Goal: Task Accomplishment & Management: Complete application form

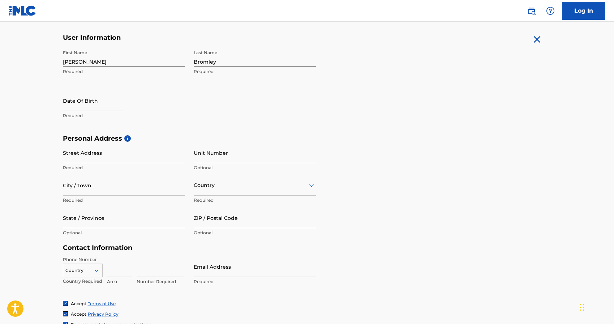
click at [90, 106] on input "text" at bounding box center [93, 100] width 61 height 21
select select "8"
select select "2025"
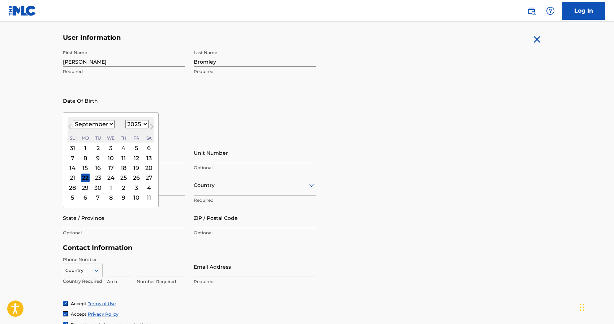
click at [110, 123] on select "January February March April May June July August September October November De…" at bounding box center [94, 124] width 42 height 8
select select "2"
click at [73, 120] on select "January February March April May June July August September October November De…" at bounding box center [94, 124] width 42 height 8
click at [135, 123] on select "1899 1900 1901 1902 1903 1904 1905 1906 1907 1908 1909 1910 1911 1912 1913 1914…" at bounding box center [136, 124] width 23 height 8
select select "1979"
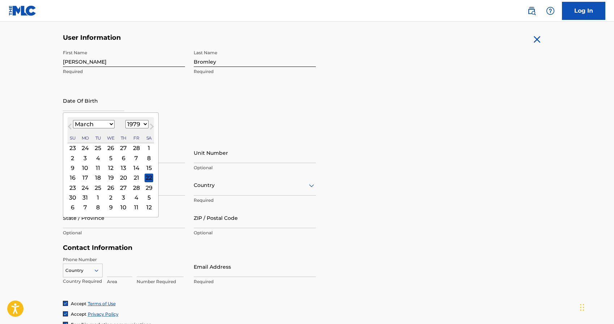
click at [125, 120] on select "1899 1900 1901 1902 1903 1904 1905 1906 1907 1908 1909 1910 1911 1912 1913 1914…" at bounding box center [136, 124] width 23 height 8
click at [123, 159] on div "8" at bounding box center [123, 158] width 9 height 9
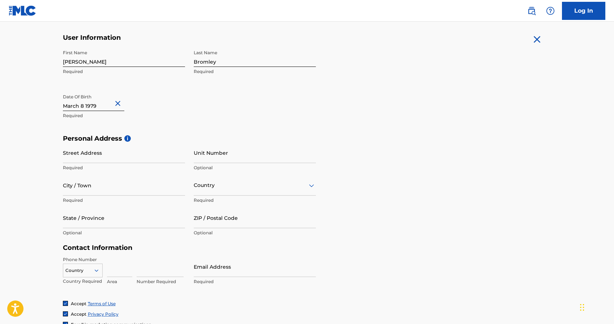
click at [101, 154] on input "Street Address" at bounding box center [124, 152] width 122 height 21
type input "[STREET_ADDRESS]"
type input "A"
type input "B1"
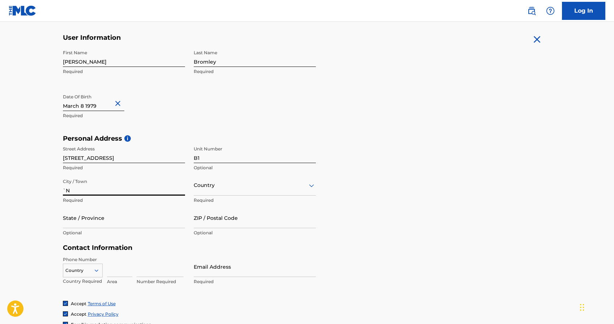
type input "`"
type input "[GEOGRAPHIC_DATA]"
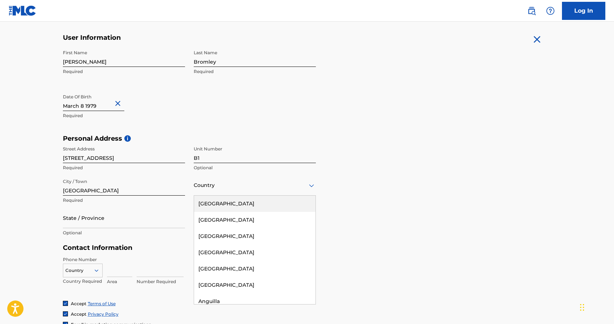
click at [241, 192] on div "Country" at bounding box center [255, 185] width 122 height 21
click at [232, 204] on div "[GEOGRAPHIC_DATA]" at bounding box center [255, 204] width 122 height 16
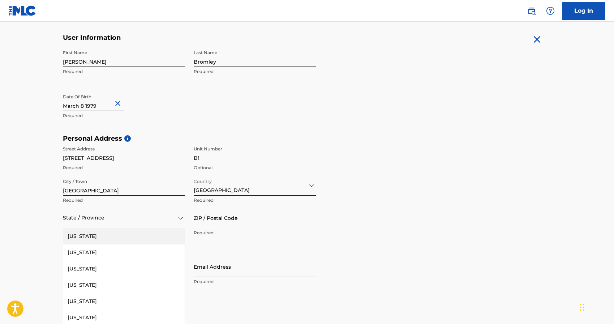
scroll to position [149, 0]
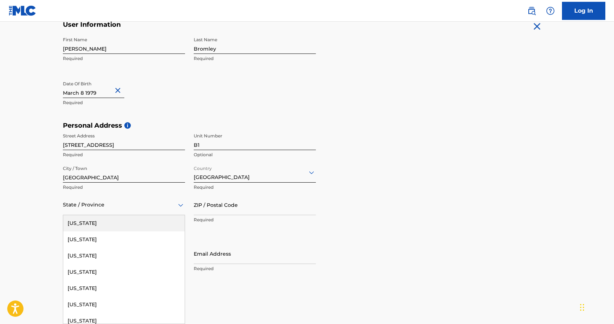
click at [86, 215] on div "Alabama, 1 of 57. 57 results available. Use Up and Down to choose options, pres…" at bounding box center [124, 205] width 122 height 21
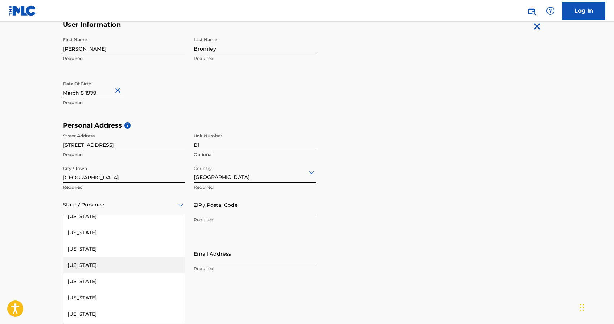
scroll to position [30, 0]
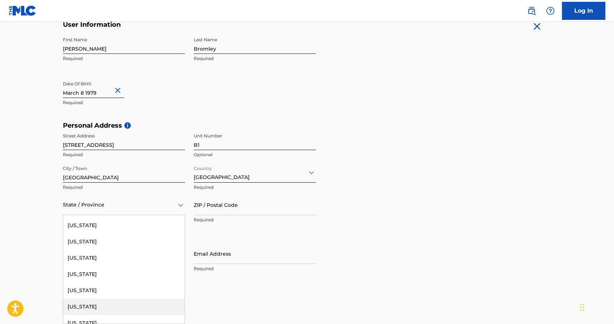
click at [92, 303] on div "[US_STATE]" at bounding box center [124, 307] width 122 height 16
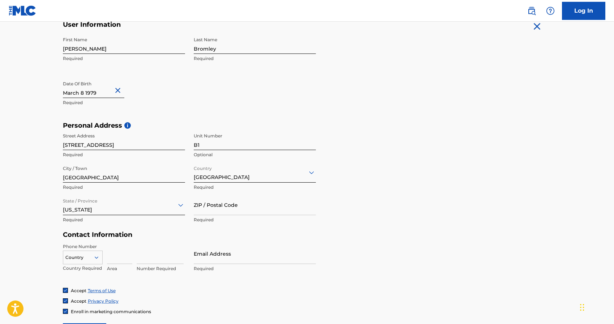
click at [235, 212] on input "ZIP / Postal Code" at bounding box center [255, 205] width 122 height 21
type input "06320"
click at [119, 259] on input at bounding box center [119, 253] width 25 height 21
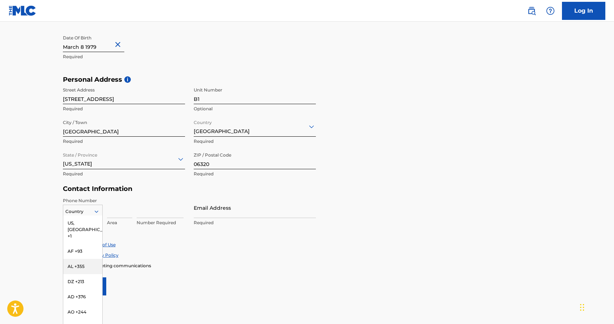
click at [93, 216] on div "AL +355, 3 of 216. 216 results available. Use Up and Down to choose options, pr…" at bounding box center [83, 210] width 40 height 11
click at [86, 223] on div "US, [GEOGRAPHIC_DATA] +1" at bounding box center [82, 230] width 39 height 28
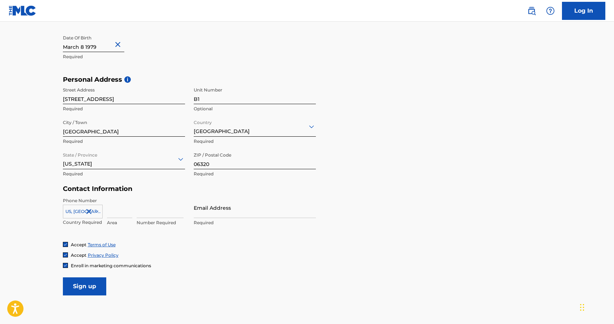
click at [115, 213] on input at bounding box center [119, 207] width 25 height 21
type input "860"
click at [235, 210] on input "Email Address" at bounding box center [255, 207] width 122 height 21
click at [146, 213] on input "333-3944" at bounding box center [160, 207] width 47 height 21
type input "3333944"
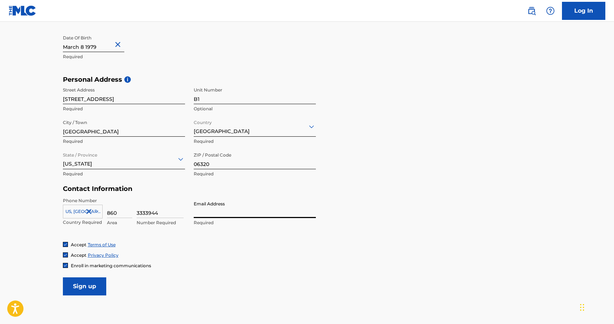
click at [244, 211] on input "Email Address" at bounding box center [255, 207] width 122 height 21
type input "[EMAIL_ADDRESS][DOMAIN_NAME]"
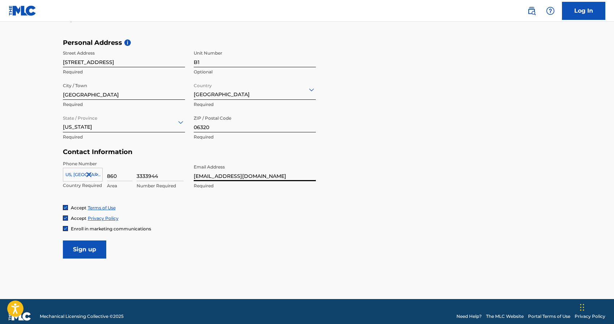
scroll to position [241, 0]
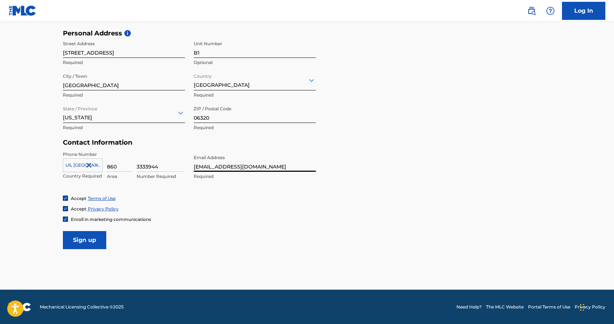
click at [65, 219] on img at bounding box center [65, 219] width 4 height 4
click at [80, 241] on input "Sign up" at bounding box center [84, 240] width 43 height 18
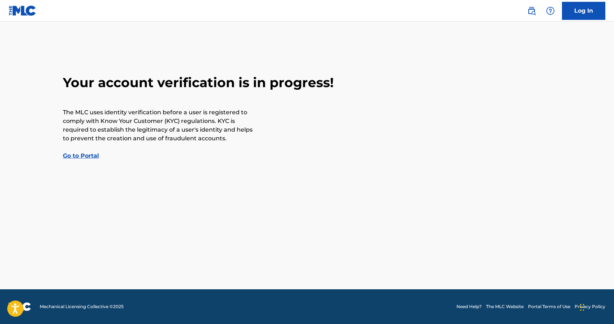
click at [80, 155] on link "Go to Portal" at bounding box center [81, 155] width 36 height 7
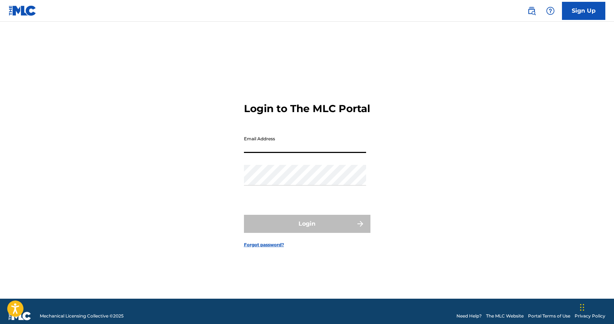
click at [274, 153] on input "Email Address" at bounding box center [305, 142] width 122 height 21
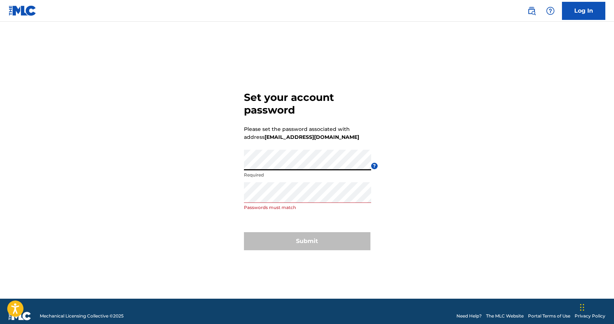
click at [209, 160] on div "Set your account password Please set the password associated with address [EMAI…" at bounding box center [307, 169] width 506 height 259
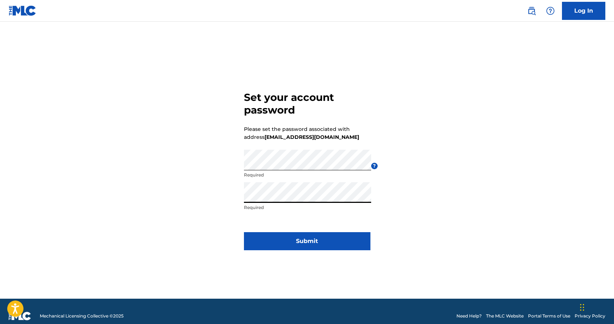
click at [314, 242] on button "Submit" at bounding box center [307, 241] width 127 height 18
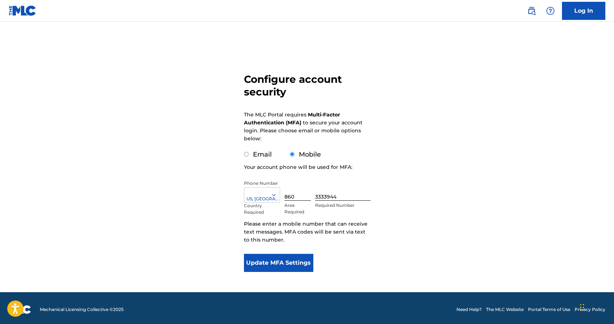
scroll to position [21, 0]
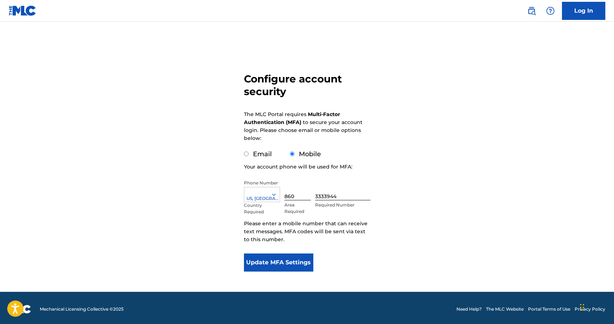
click at [288, 265] on button "Update MFA Settings" at bounding box center [279, 263] width 70 height 18
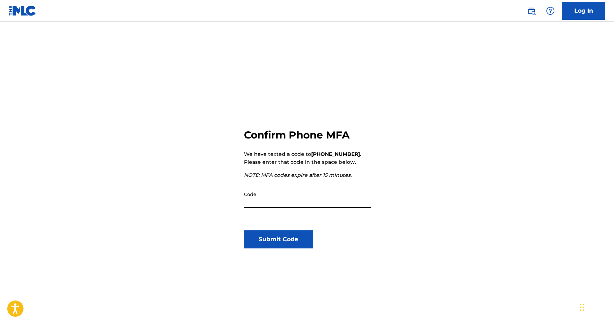
click at [275, 203] on input "Code" at bounding box center [307, 198] width 127 height 21
type input "323357"
click at [282, 243] on button "Submit Code" at bounding box center [279, 239] width 70 height 18
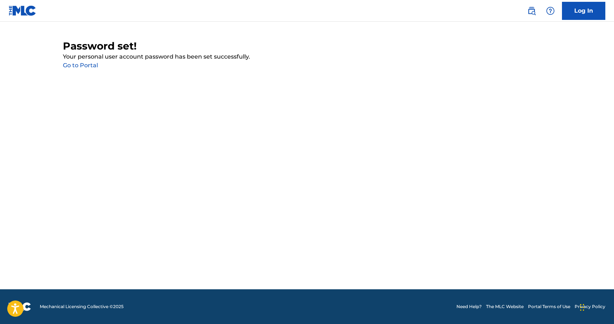
click at [86, 65] on link "Go to Portal" at bounding box center [80, 65] width 35 height 7
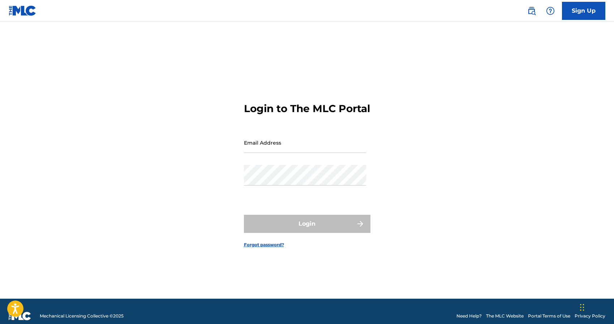
click at [276, 153] on input "Email Address" at bounding box center [305, 142] width 122 height 21
type input "[EMAIL_ADDRESS][DOMAIN_NAME]"
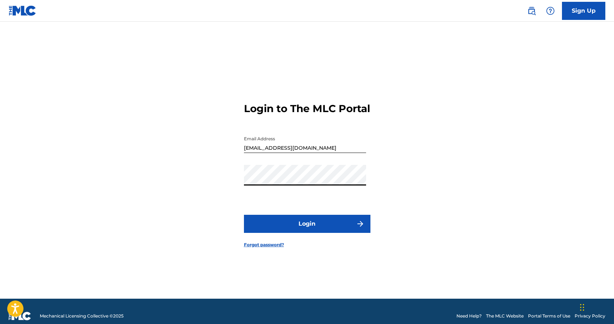
click at [244, 215] on button "Login" at bounding box center [307, 224] width 127 height 18
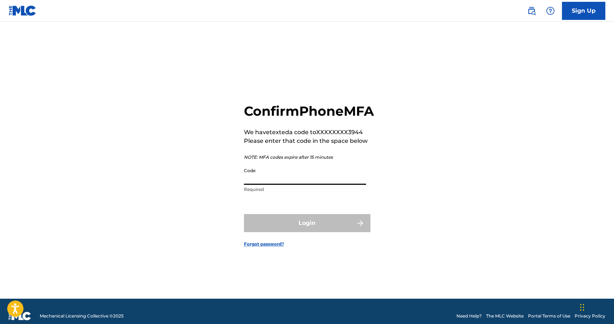
click at [274, 185] on input "Code" at bounding box center [305, 174] width 122 height 21
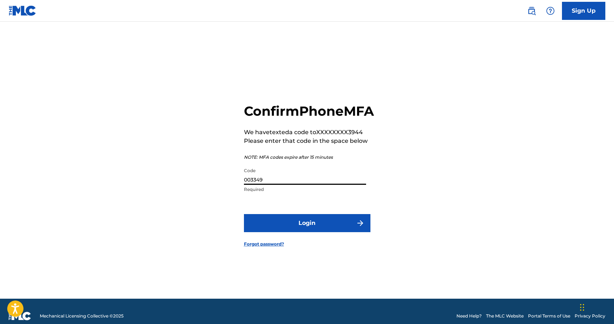
type input "003349"
click at [315, 232] on button "Login" at bounding box center [307, 223] width 127 height 18
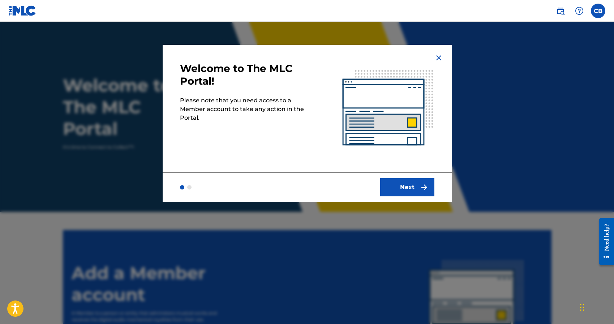
click at [412, 187] on button "Next" at bounding box center [407, 187] width 54 height 18
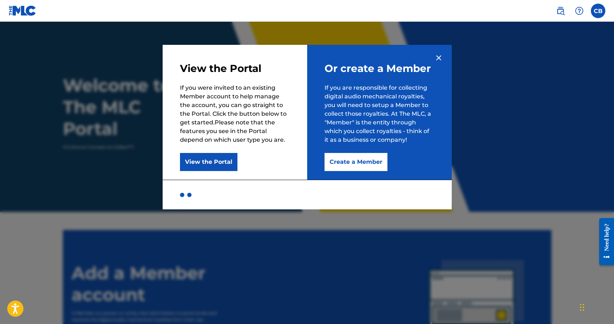
click at [358, 159] on button "Create a Member" at bounding box center [356, 162] width 63 height 18
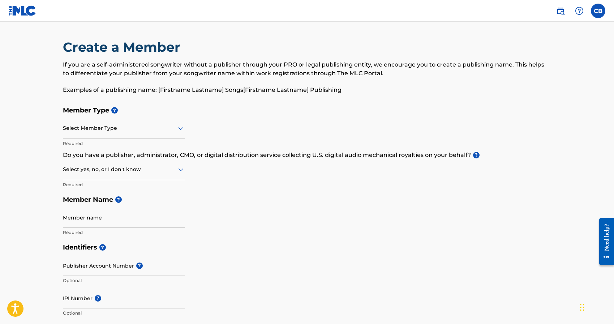
scroll to position [1, 0]
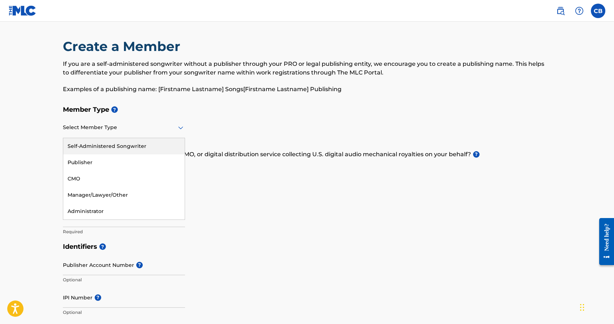
click at [115, 130] on div at bounding box center [124, 127] width 122 height 9
click at [102, 146] on div "Self-Administered Songwriter" at bounding box center [124, 146] width 122 height 16
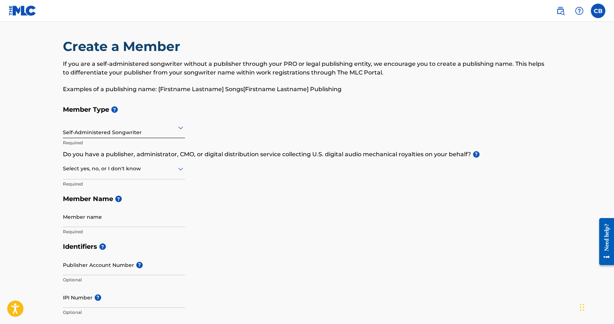
click at [171, 171] on div at bounding box center [124, 168] width 122 height 9
click at [144, 207] on div "No" at bounding box center [124, 204] width 122 height 16
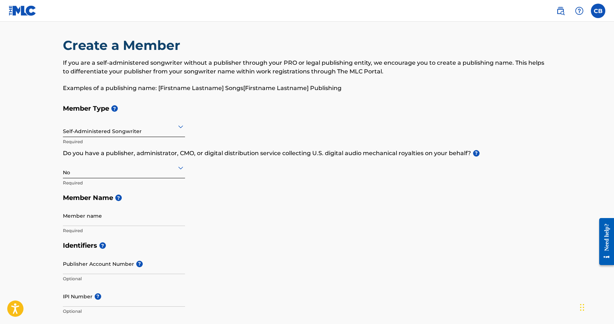
scroll to position [3, 0]
click at [98, 212] on input "Member name" at bounding box center [124, 215] width 122 height 21
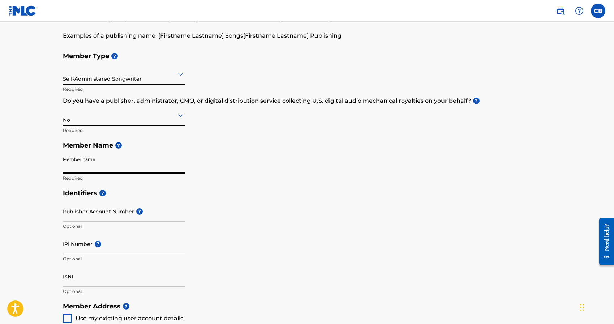
scroll to position [69, 0]
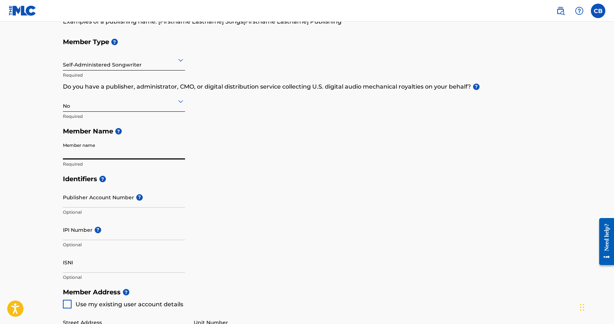
click at [101, 150] on input "Member name" at bounding box center [124, 149] width 122 height 21
type input "Apathy"
click at [95, 204] on input "Publisher Account Number ?" at bounding box center [124, 197] width 122 height 21
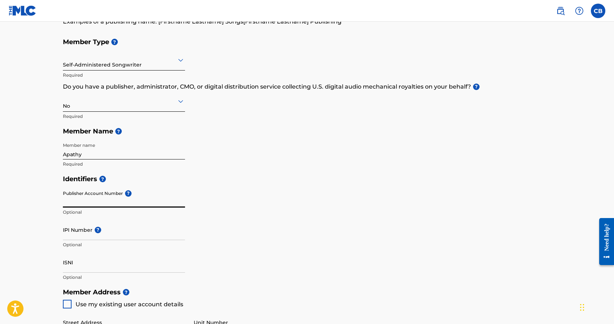
click at [85, 204] on input "Publisher Account Number ?" at bounding box center [124, 197] width 122 height 21
type input "00420280307"
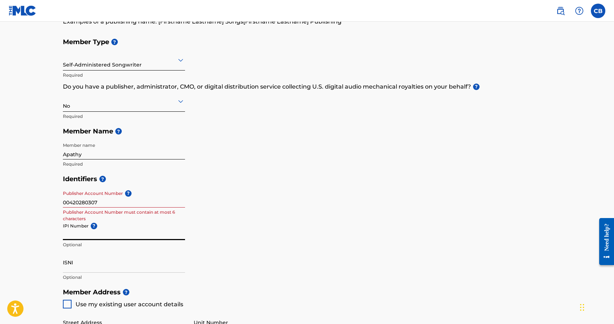
click at [120, 233] on input "IPI Number ?" at bounding box center [124, 230] width 122 height 21
click at [91, 204] on input "00420280307" at bounding box center [124, 197] width 122 height 21
click at [78, 235] on input "IPI Number ?" at bounding box center [124, 230] width 122 height 21
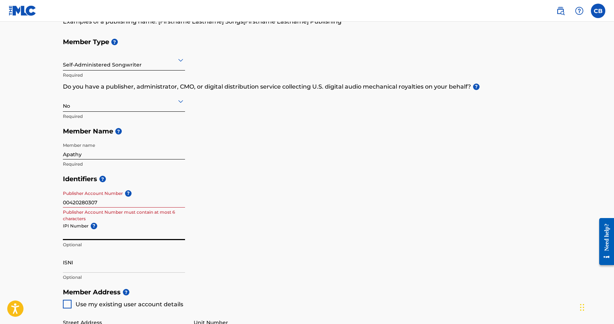
paste input "00420280307"
type input "00420280307"
drag, startPoint x: 102, startPoint y: 202, endPoint x: 39, endPoint y: 201, distance: 62.2
click at [39, 201] on main "Create a Member If you are a self-administered songwriter without a publisher t…" at bounding box center [307, 278] width 614 height 650
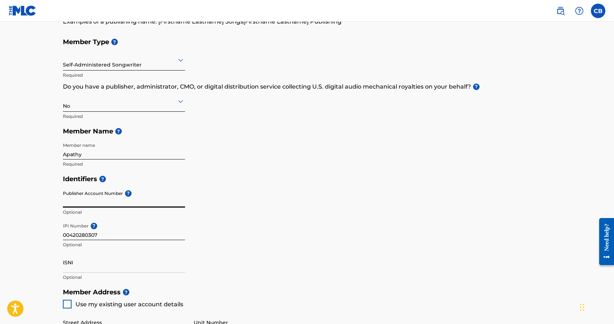
click at [114, 235] on input "00420280307" at bounding box center [124, 230] width 122 height 21
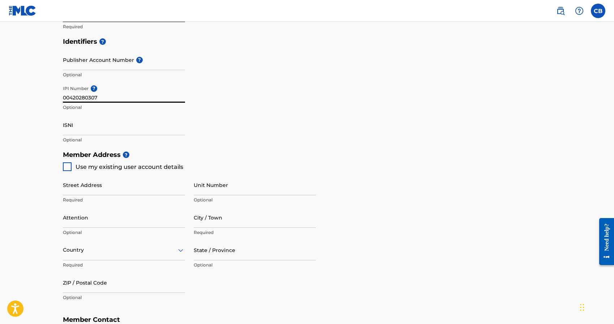
scroll to position [207, 0]
click at [68, 169] on div at bounding box center [67, 166] width 9 height 9
type input "[STREET_ADDRESS]"
type input "[GEOGRAPHIC_DATA]"
type input "06320"
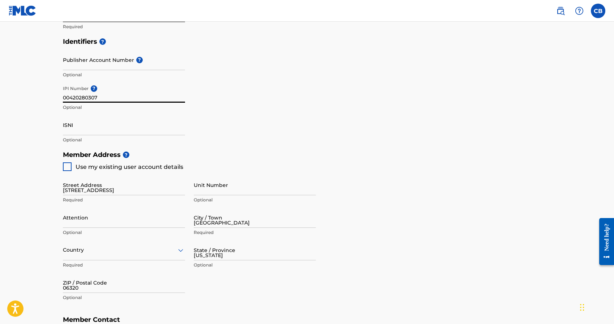
type input "860"
type input "3333944"
type input "[EMAIL_ADDRESS][DOMAIN_NAME]"
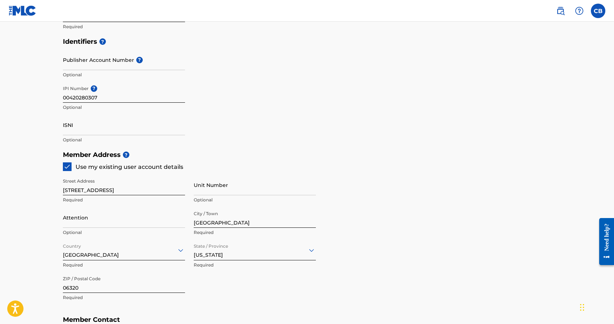
click at [214, 195] on input "Unit Number" at bounding box center [255, 185] width 122 height 21
type input "Apt B1"
click at [101, 222] on input "Attention" at bounding box center [124, 217] width 122 height 21
click at [477, 227] on div "Member Address ? Use my existing user account details Street Address [STREET_AD…" at bounding box center [307, 229] width 489 height 165
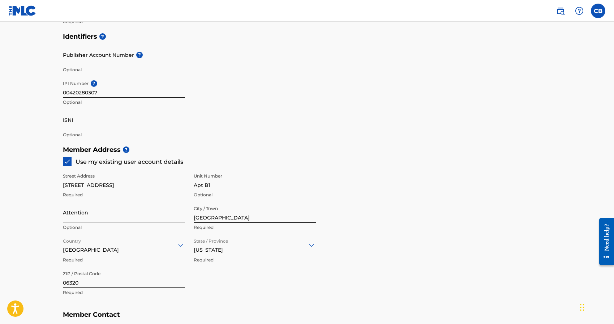
scroll to position [212, 0]
click at [100, 216] on input "Attention" at bounding box center [124, 211] width 122 height 21
click at [451, 176] on div "Member Address ? Use my existing user account details Street Address [STREET_AD…" at bounding box center [307, 223] width 489 height 165
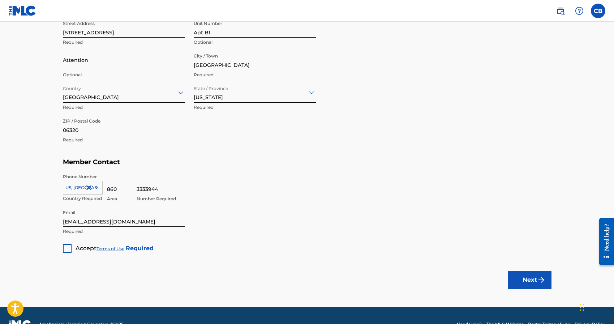
scroll to position [382, 0]
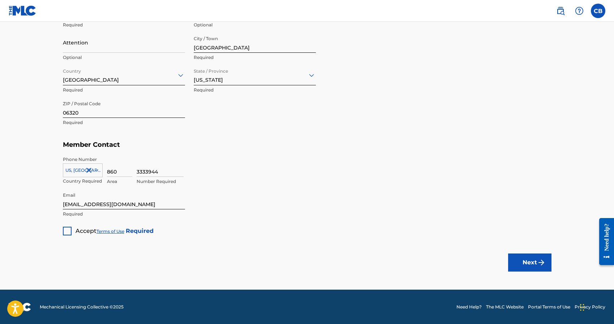
click at [66, 229] on div at bounding box center [67, 231] width 9 height 9
click at [537, 267] on button "Next" at bounding box center [529, 263] width 43 height 18
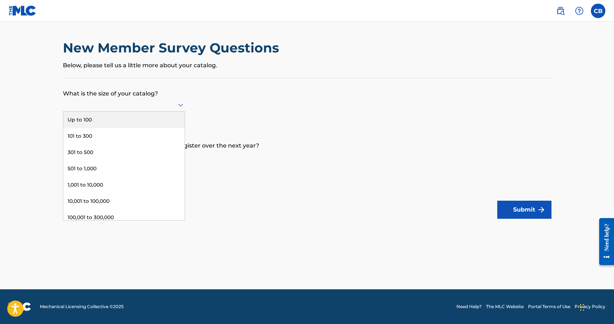
click at [173, 106] on div at bounding box center [124, 104] width 122 height 9
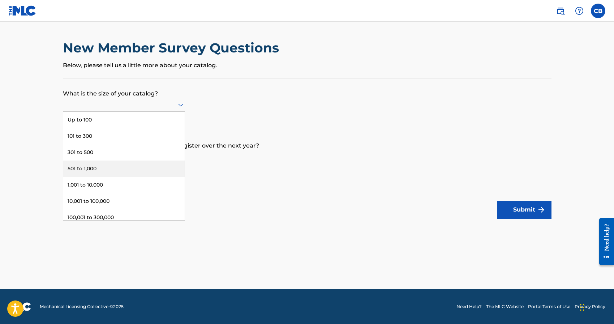
click at [80, 169] on div "501 to 1,000" at bounding box center [124, 169] width 122 height 16
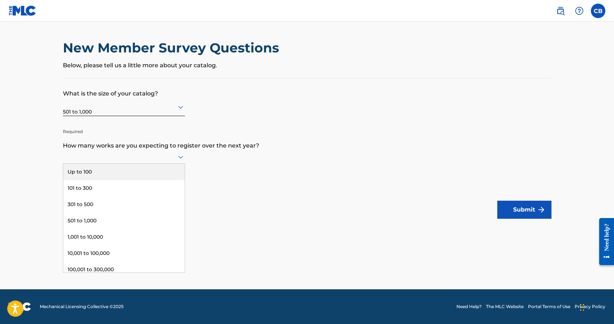
click at [179, 158] on icon at bounding box center [180, 157] width 9 height 9
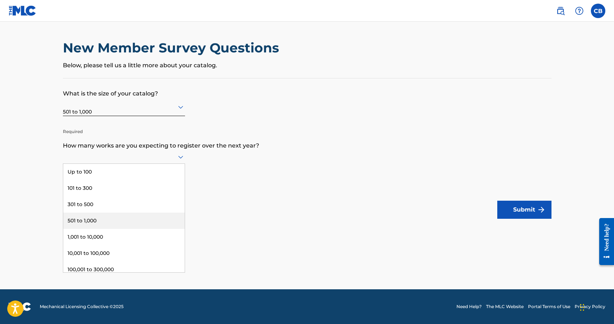
click at [135, 215] on div "501 to 1,000" at bounding box center [124, 221] width 122 height 16
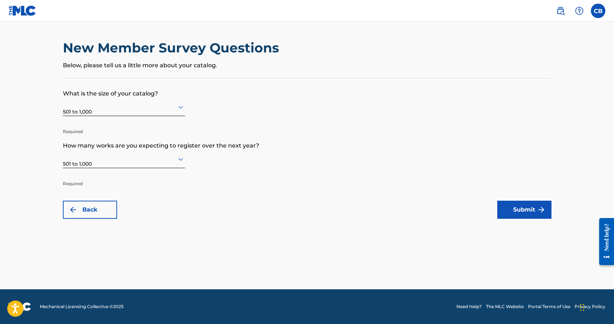
click at [525, 215] on button "Submit" at bounding box center [525, 210] width 54 height 18
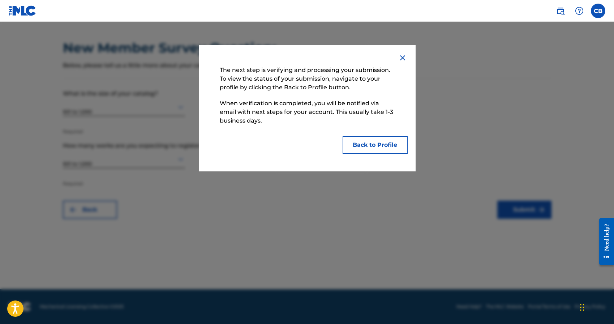
click at [376, 146] on button "Back to Profile" at bounding box center [375, 145] width 65 height 18
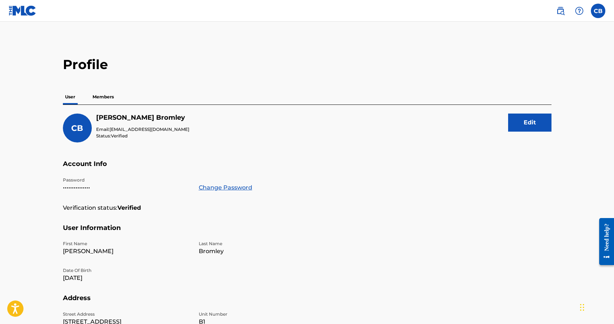
click at [118, 138] on span "Verified" at bounding box center [119, 135] width 17 height 5
click at [96, 97] on p "Members" at bounding box center [103, 96] width 26 height 15
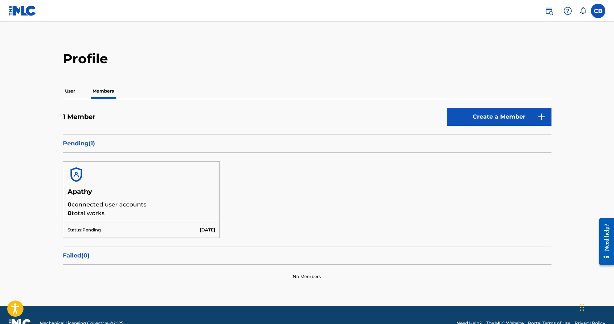
scroll to position [6, 0]
